Goal: Task Accomplishment & Management: Complete application form

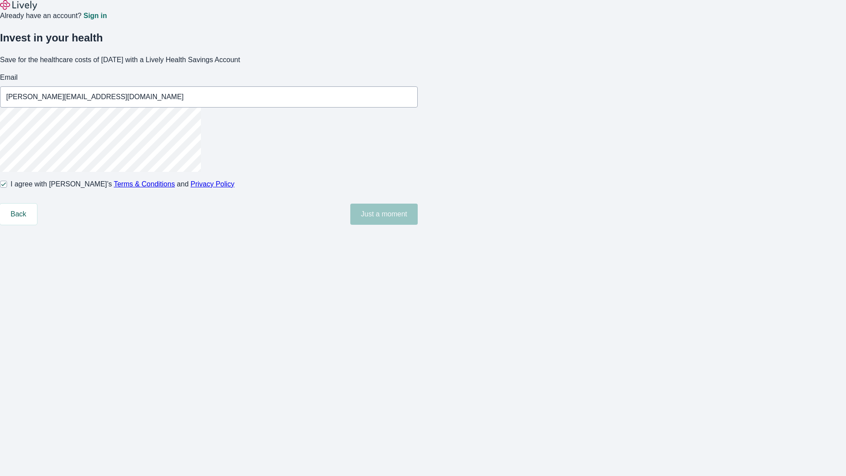
type input "[PERSON_NAME][EMAIL_ADDRESS][DOMAIN_NAME]"
click at [7, 188] on input "I agree with Lively’s Terms & Conditions and Privacy Policy" at bounding box center [3, 184] width 7 height 7
checkbox input "false"
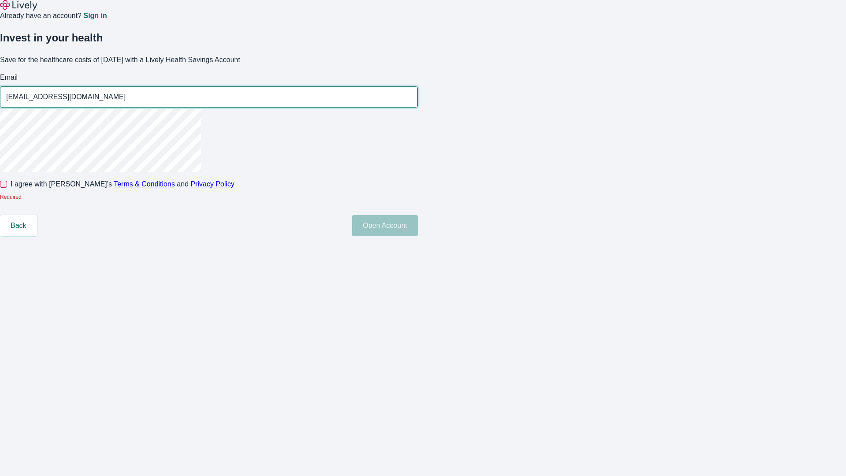
type input "[EMAIL_ADDRESS][DOMAIN_NAME]"
click at [7, 188] on input "I agree with Lively’s Terms & Conditions and Privacy Policy" at bounding box center [3, 184] width 7 height 7
checkbox input "true"
click at [418, 236] on button "Open Account" at bounding box center [385, 225] width 66 height 21
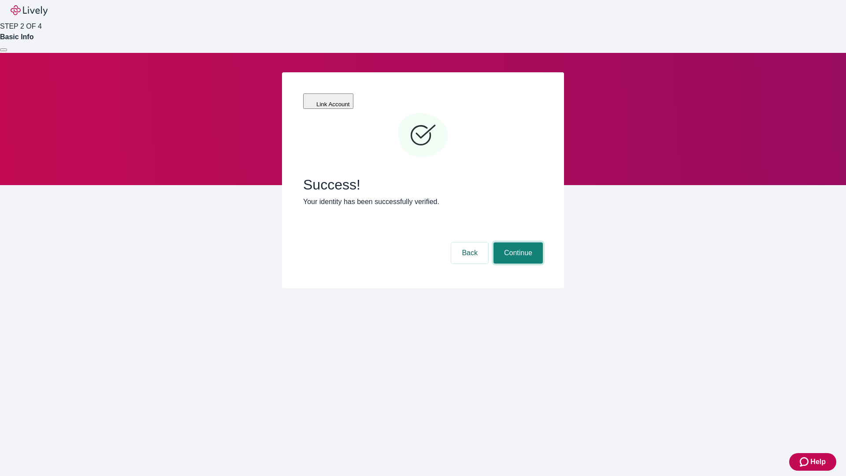
click at [517, 242] on button "Continue" at bounding box center [518, 252] width 49 height 21
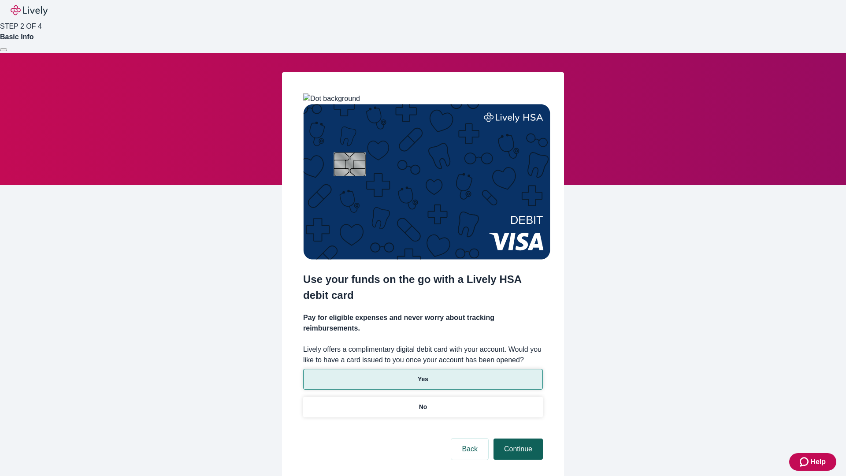
click at [423, 402] on p "No" at bounding box center [423, 406] width 8 height 9
click at [517, 438] on button "Continue" at bounding box center [518, 448] width 49 height 21
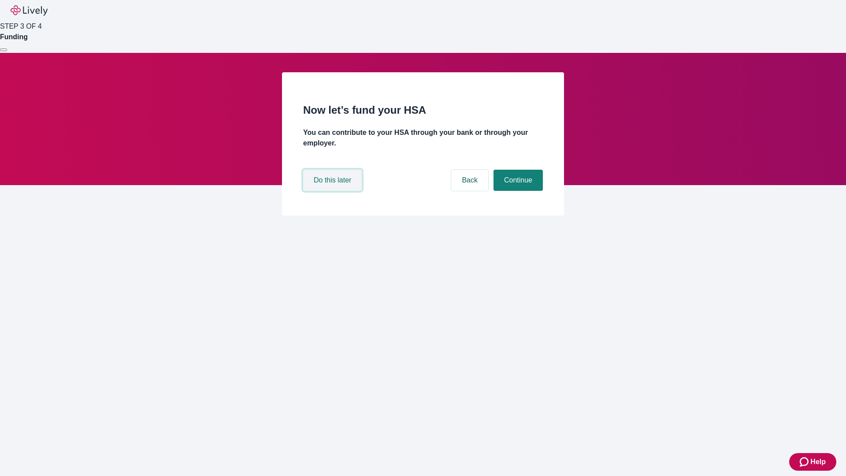
click at [334, 191] on button "Do this later" at bounding box center [332, 180] width 59 height 21
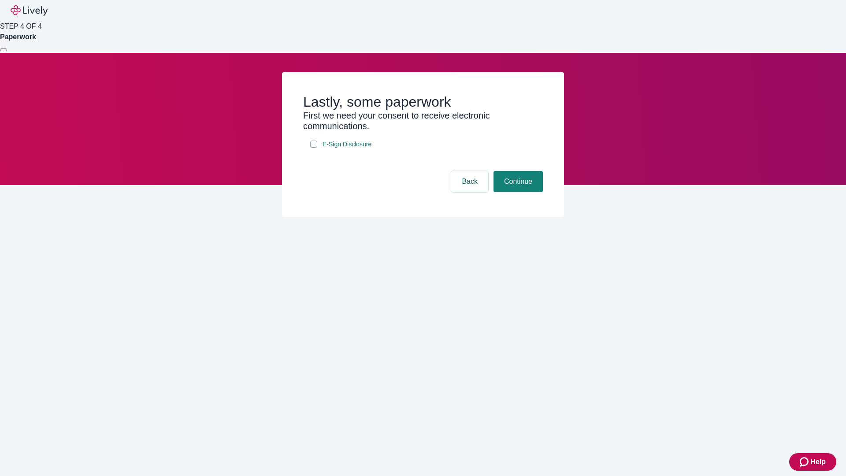
click at [314, 148] on input "E-Sign Disclosure" at bounding box center [313, 144] width 7 height 7
checkbox input "true"
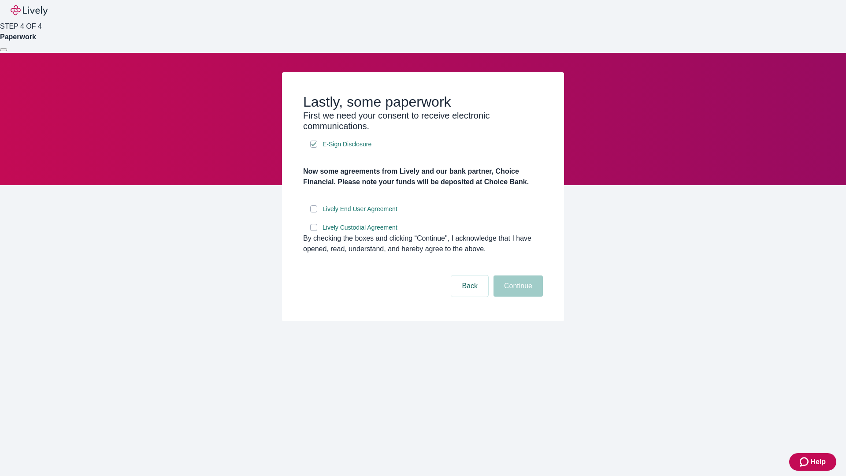
click at [314, 212] on input "Lively End User Agreement" at bounding box center [313, 208] width 7 height 7
checkbox input "true"
click at [314, 231] on input "Lively Custodial Agreement" at bounding box center [313, 227] width 7 height 7
checkbox input "true"
click at [517, 297] on button "Continue" at bounding box center [518, 285] width 49 height 21
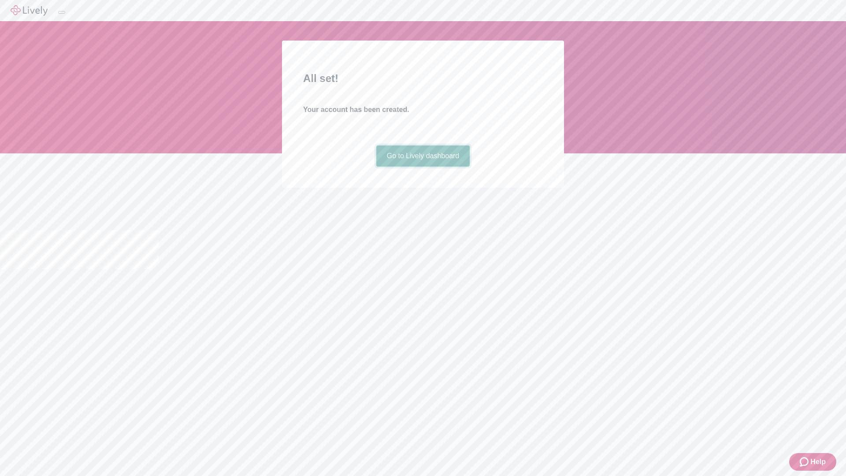
click at [423, 167] on link "Go to Lively dashboard" at bounding box center [423, 155] width 94 height 21
